Goal: Task Accomplishment & Management: Manage account settings

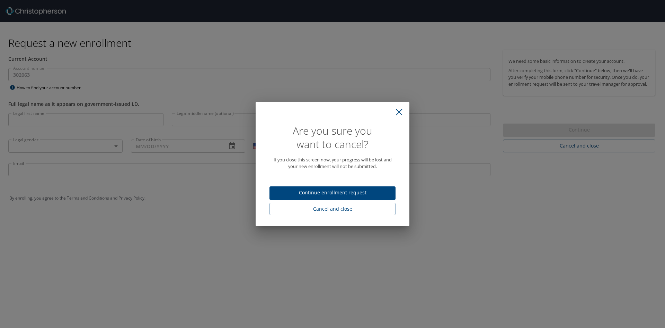
select select "US"
click at [326, 193] on span "Continue enrollment request" at bounding box center [332, 192] width 115 height 9
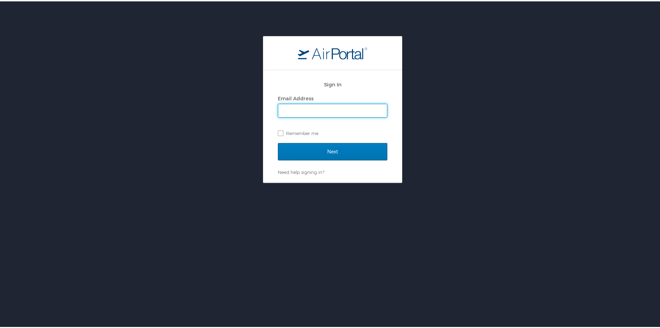
click at [291, 110] on input "Email Address" at bounding box center [332, 109] width 109 height 13
type input "[PERSON_NAME][EMAIL_ADDRESS][PERSON_NAME][DOMAIN_NAME][US_STATE]"
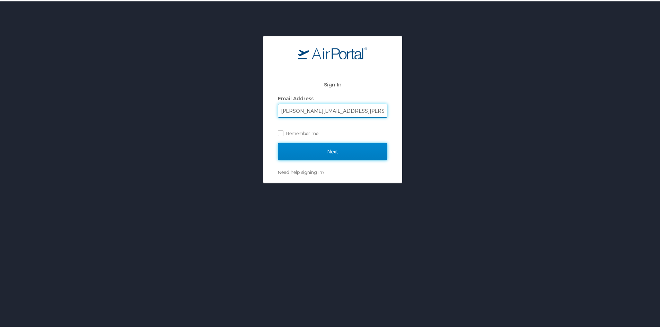
click at [333, 147] on input "Next" at bounding box center [333, 149] width 110 height 17
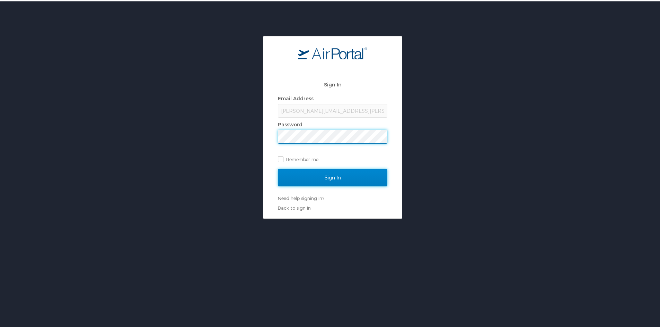
click at [331, 175] on input "Sign In" at bounding box center [333, 175] width 110 height 17
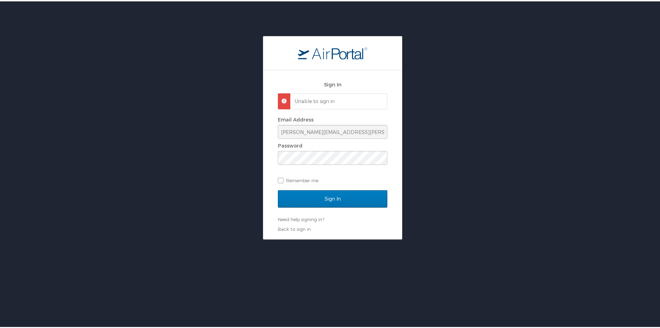
click at [281, 97] on span at bounding box center [281, 97] width 0 height 0
click at [278, 102] on div "Unable to sign in" at bounding box center [333, 100] width 110 height 16
click at [302, 217] on link "Need help signing in?" at bounding box center [301, 218] width 46 height 6
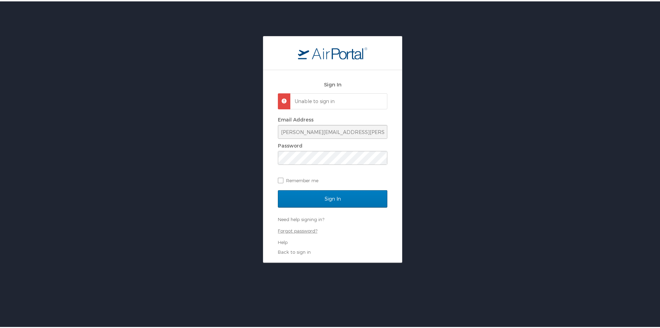
click at [292, 230] on link "Forgot password?" at bounding box center [298, 229] width 40 height 6
